Goal: Information Seeking & Learning: Find contact information

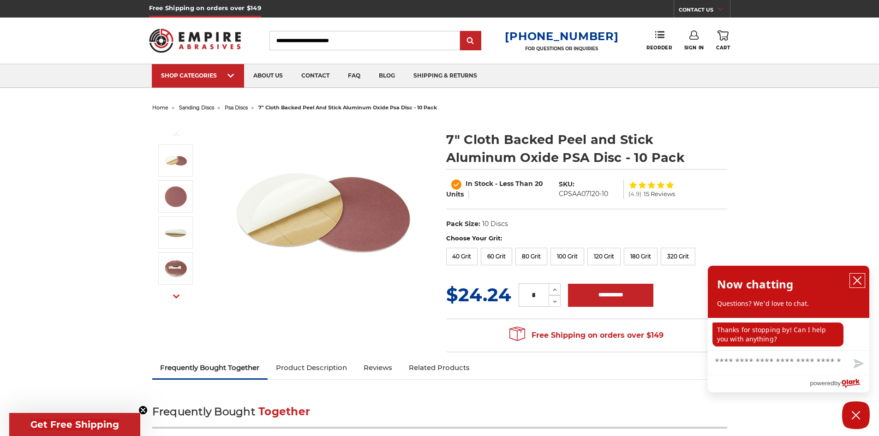
click at [853, 280] on icon "close chatbox" at bounding box center [857, 280] width 9 height 9
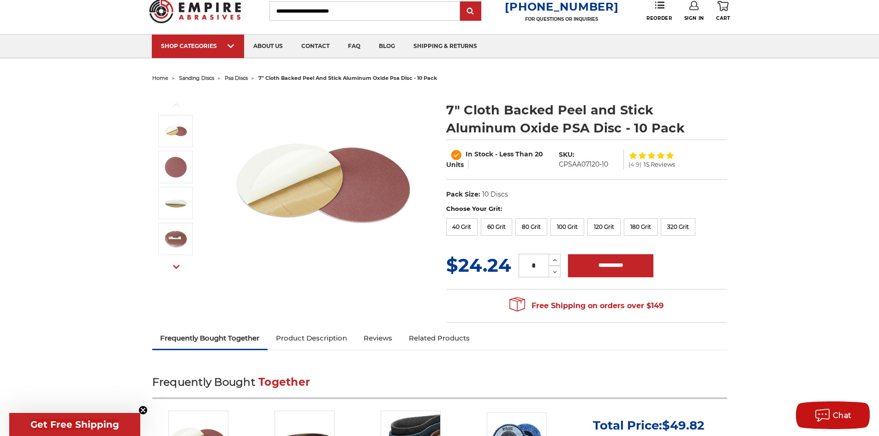
scroll to position [46, 0]
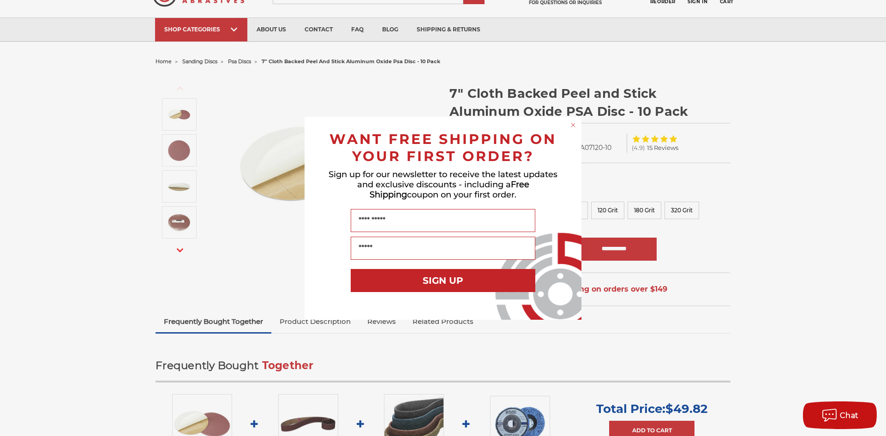
click at [571, 125] on circle "Close dialog" at bounding box center [573, 124] width 9 height 9
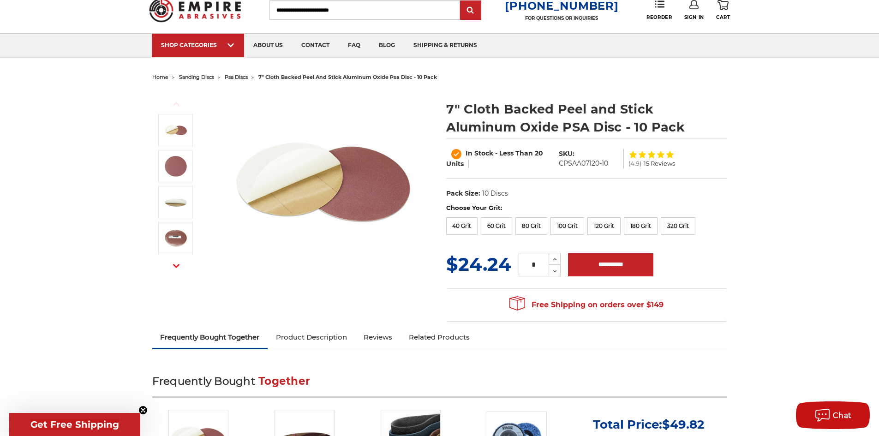
scroll to position [0, 0]
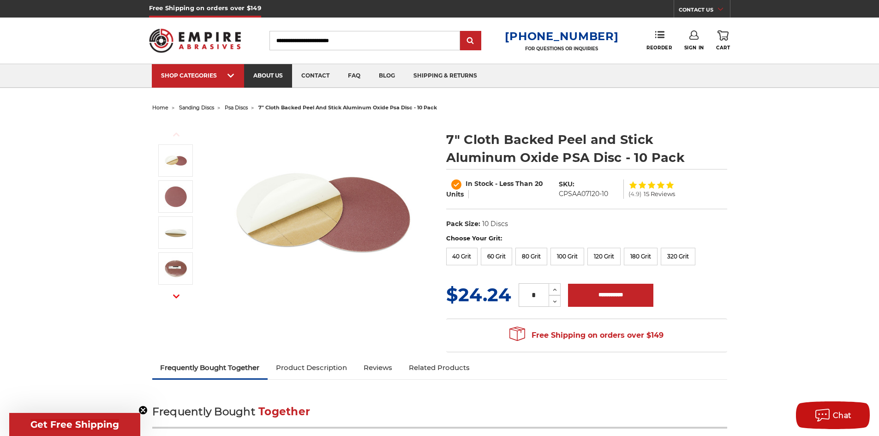
click at [267, 78] on link "about us" at bounding box center [268, 76] width 48 height 24
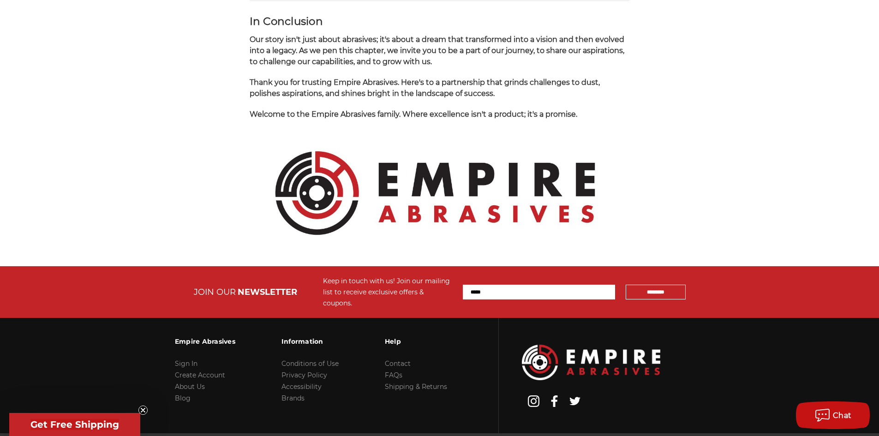
scroll to position [960, 0]
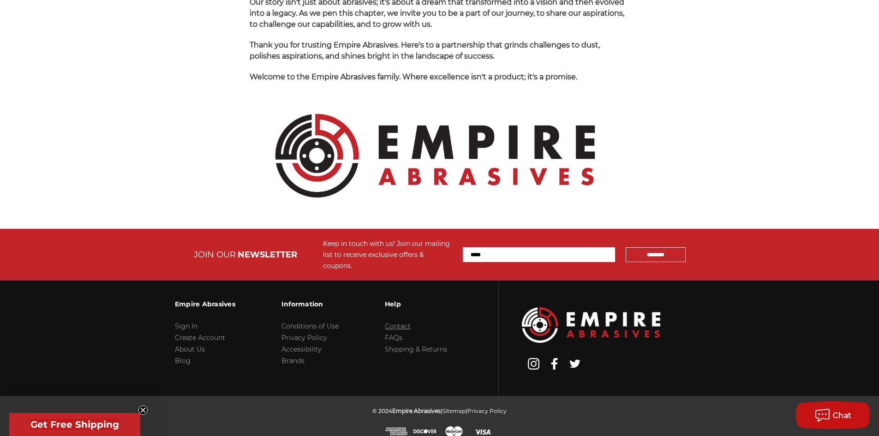
click at [401, 322] on link "Contact" at bounding box center [398, 326] width 26 height 8
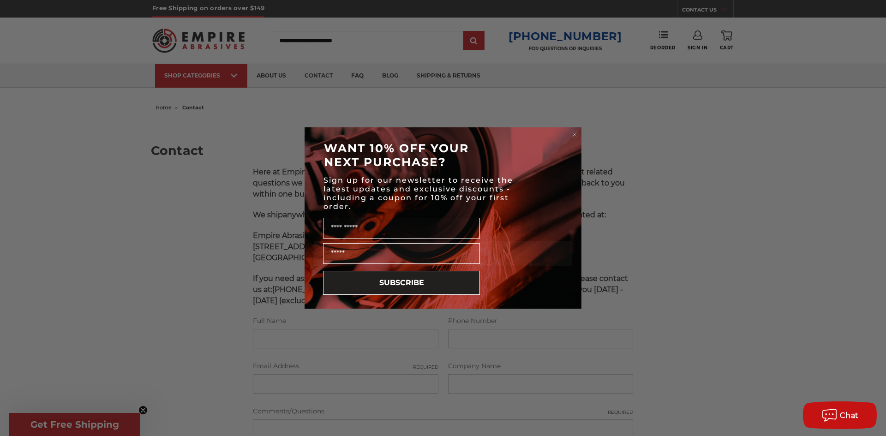
click at [575, 134] on icon "Close dialog" at bounding box center [575, 134] width 4 height 4
